Goal: Information Seeking & Learning: Understand process/instructions

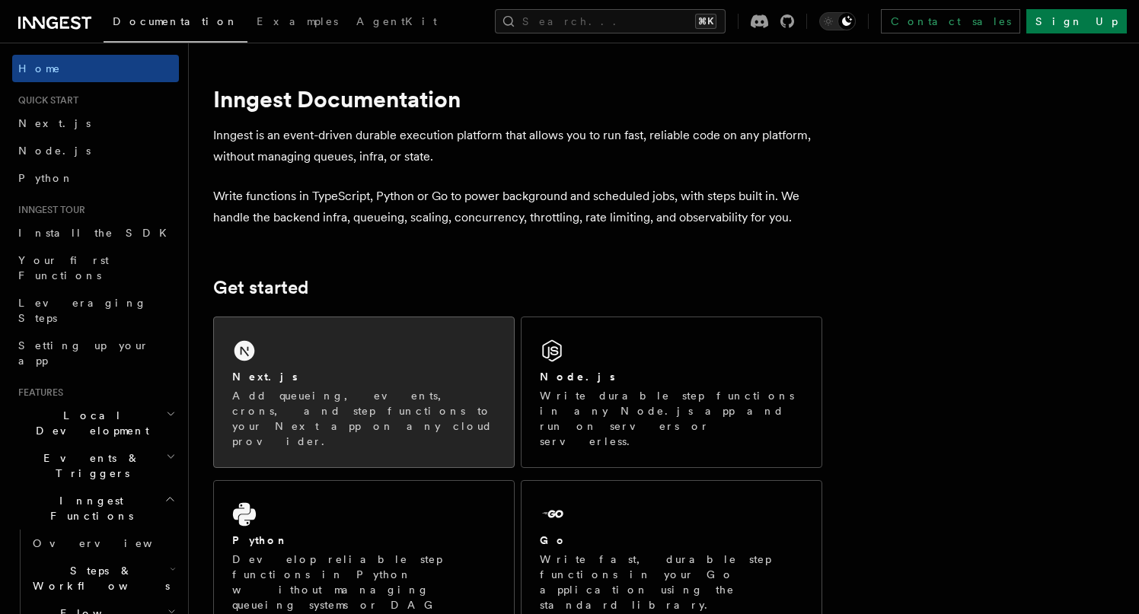
click at [321, 372] on div "Next.js" at bounding box center [363, 377] width 263 height 16
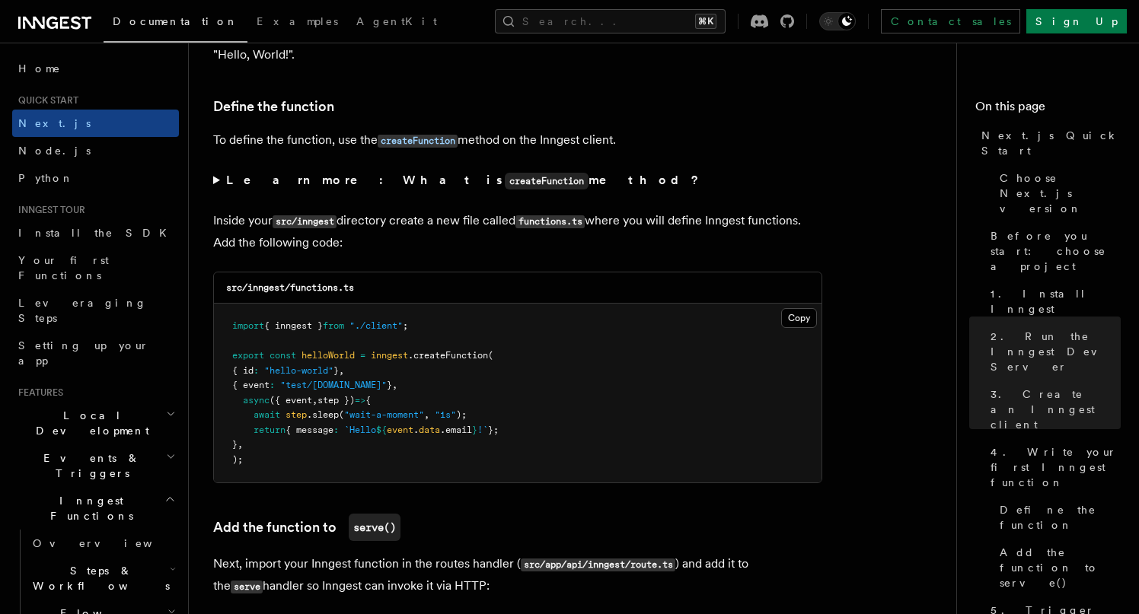
scroll to position [2593, 0]
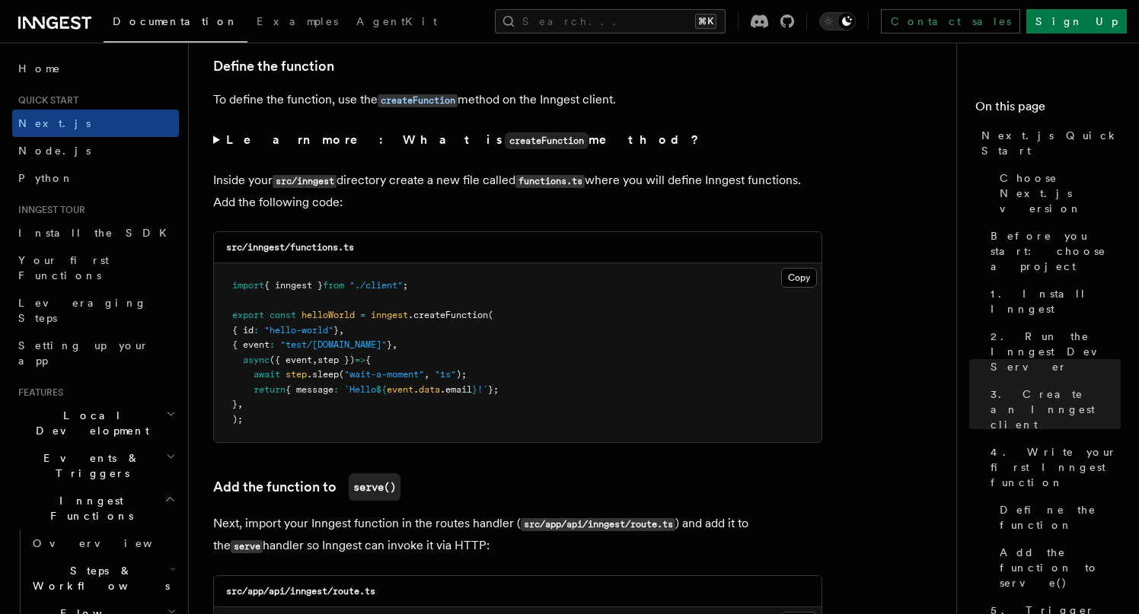
click at [218, 147] on summary "Learn more: What is createFunction method?" at bounding box center [517, 140] width 609 height 22
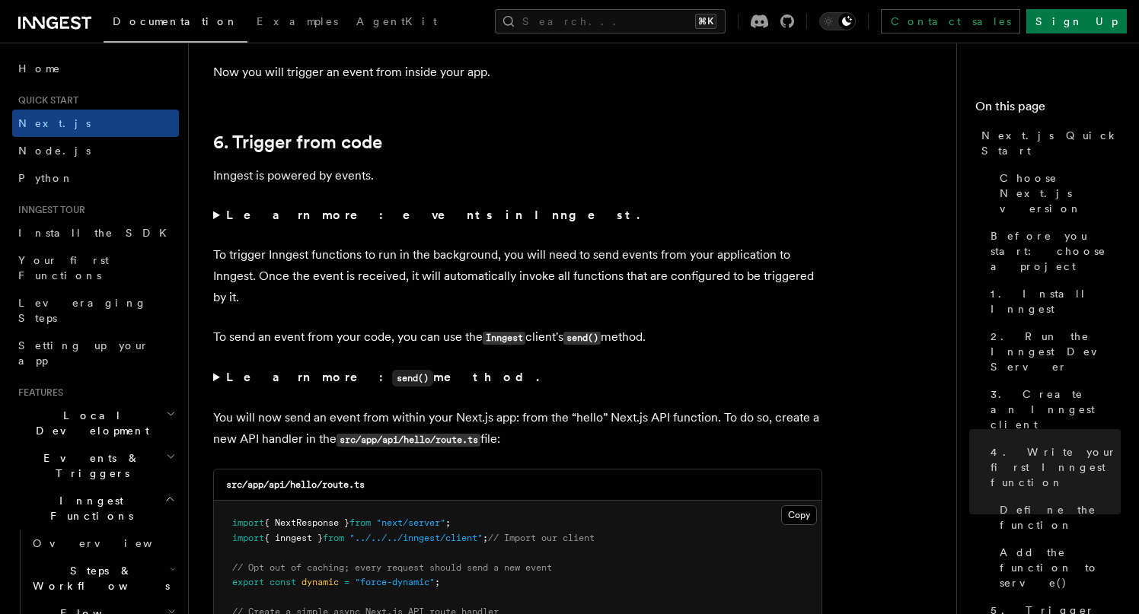
scroll to position [7881, 0]
click at [311, 222] on strong "Learn more: events in Inngest." at bounding box center [434, 215] width 416 height 14
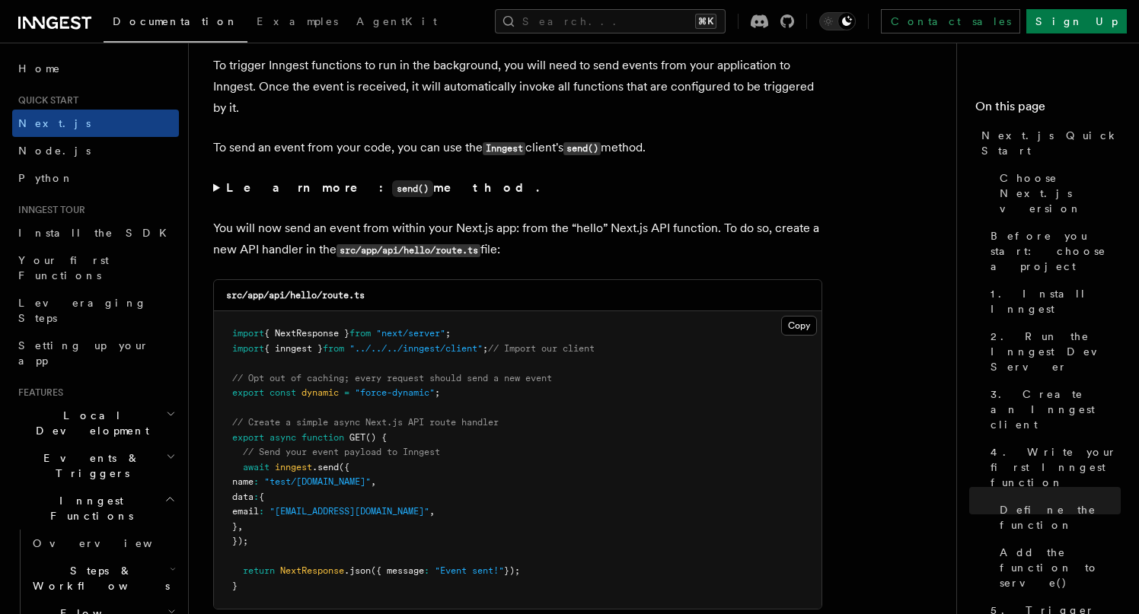
scroll to position [8315, 0]
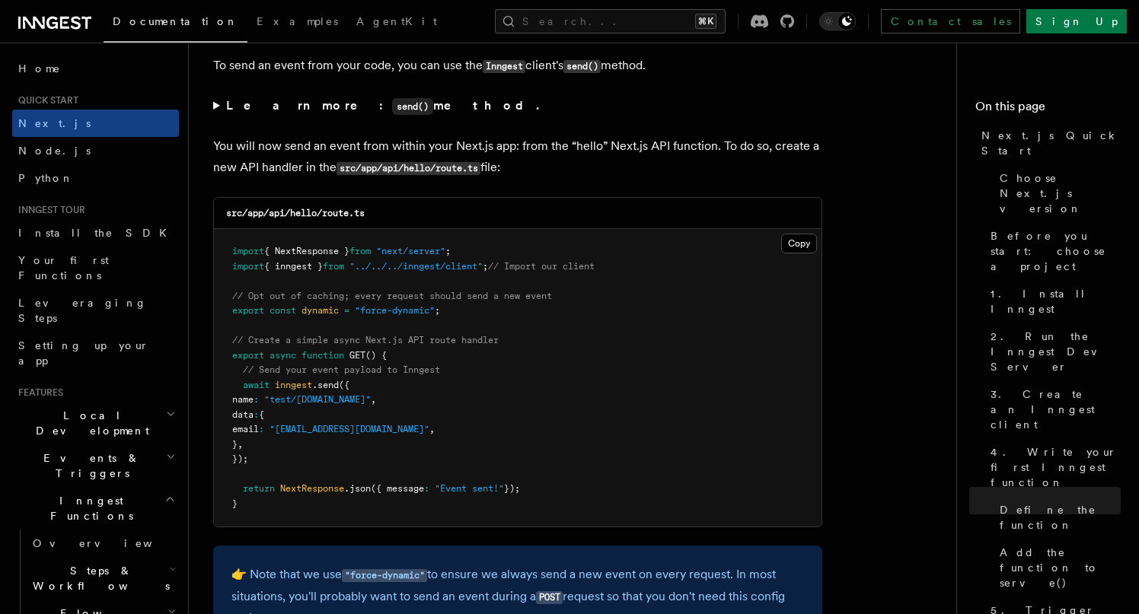
drag, startPoint x: 319, startPoint y: 470, endPoint x: 224, endPoint y: 400, distance: 118.2
click at [224, 400] on pre "import { NextResponse } from "next/server" ; import { inngest } from "../../../…" at bounding box center [518, 378] width 608 height 298
copy code "await inngest .send ({ name : "test/hello.world" , data : { email : "testUser@e…"
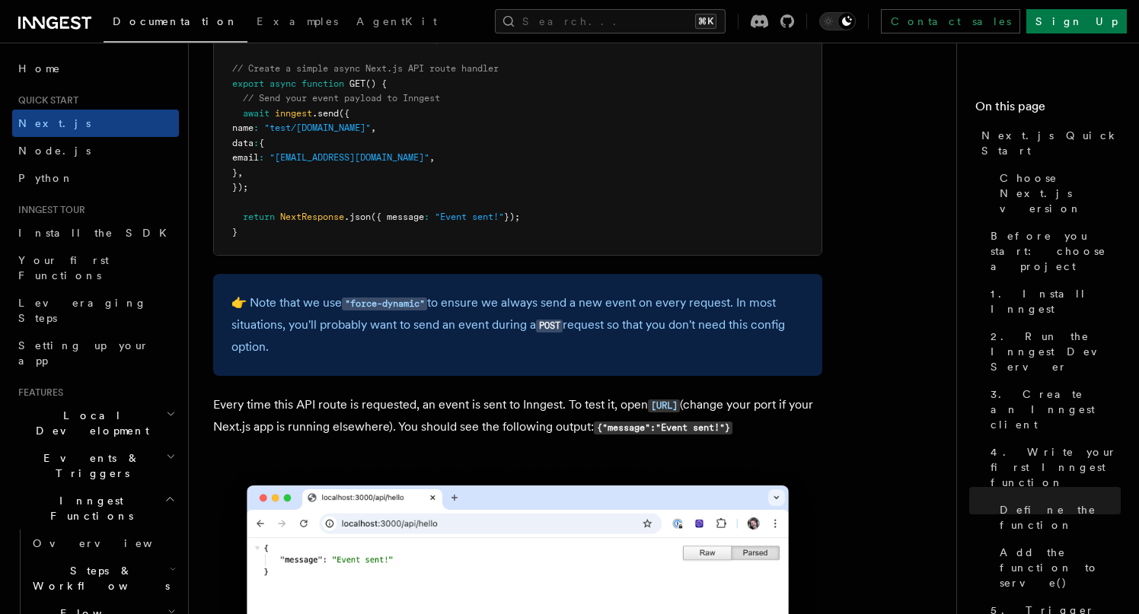
scroll to position [8528, 0]
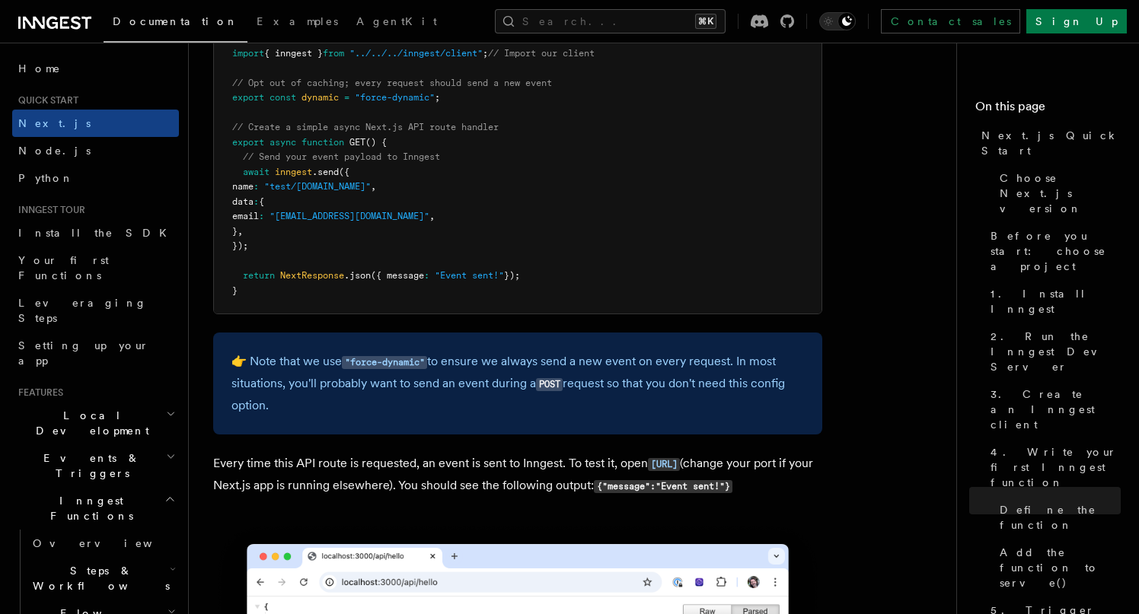
click at [469, 233] on pre "import { NextResponse } from "next/server" ; import { inngest } from "../../../…" at bounding box center [518, 165] width 608 height 298
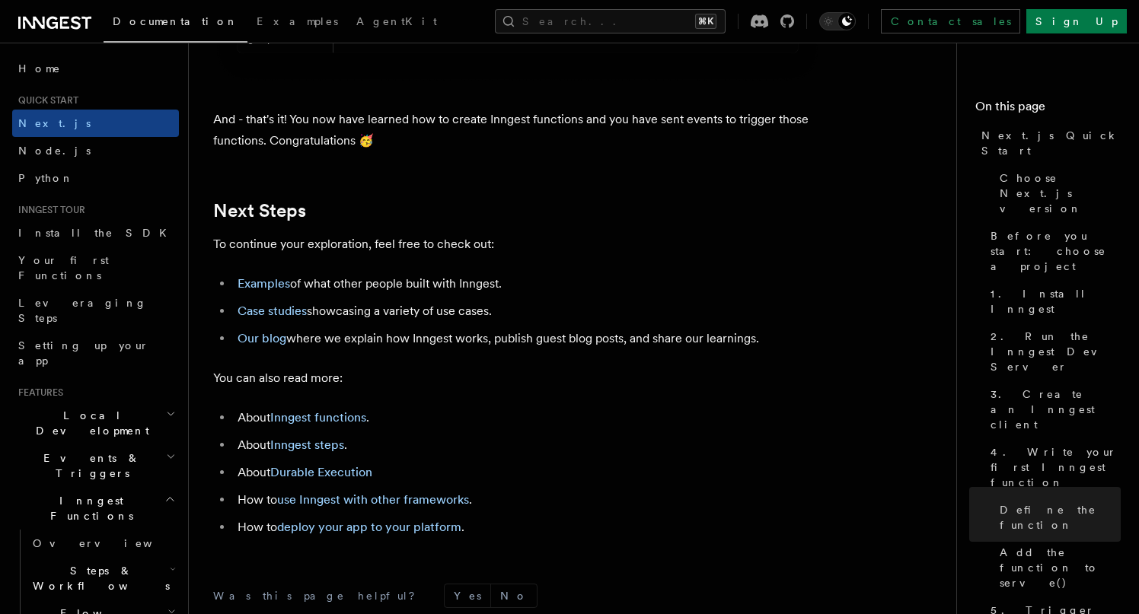
scroll to position [9824, 0]
